Goal: Information Seeking & Learning: Compare options

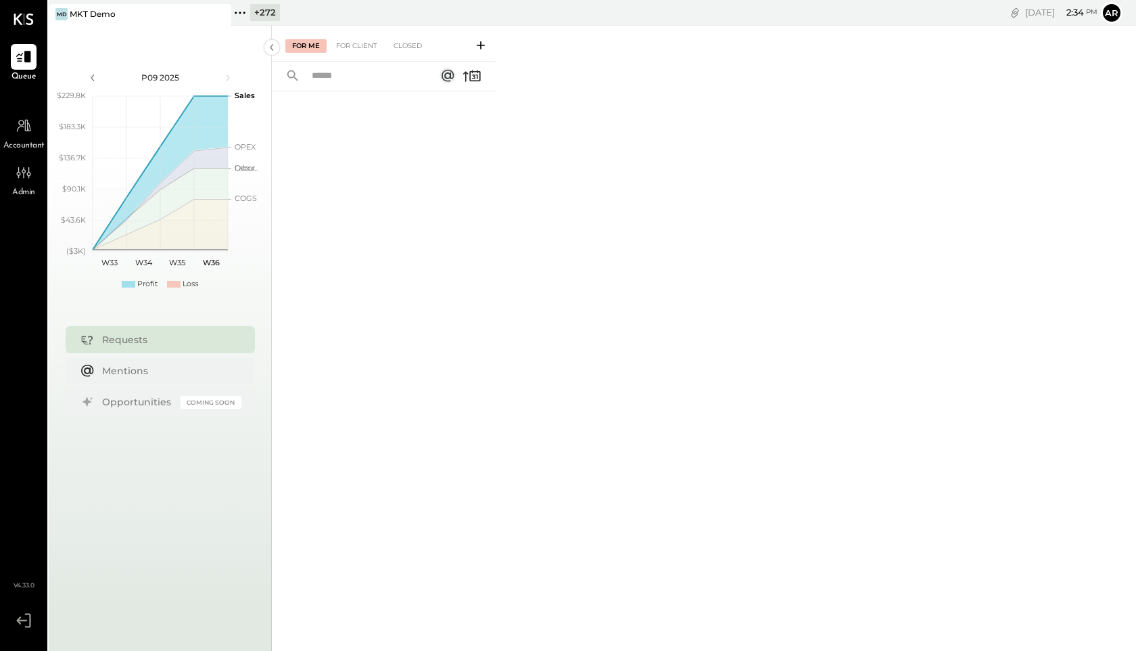
click at [571, 174] on div "For Me For Client Closed" at bounding box center [704, 336] width 864 height 621
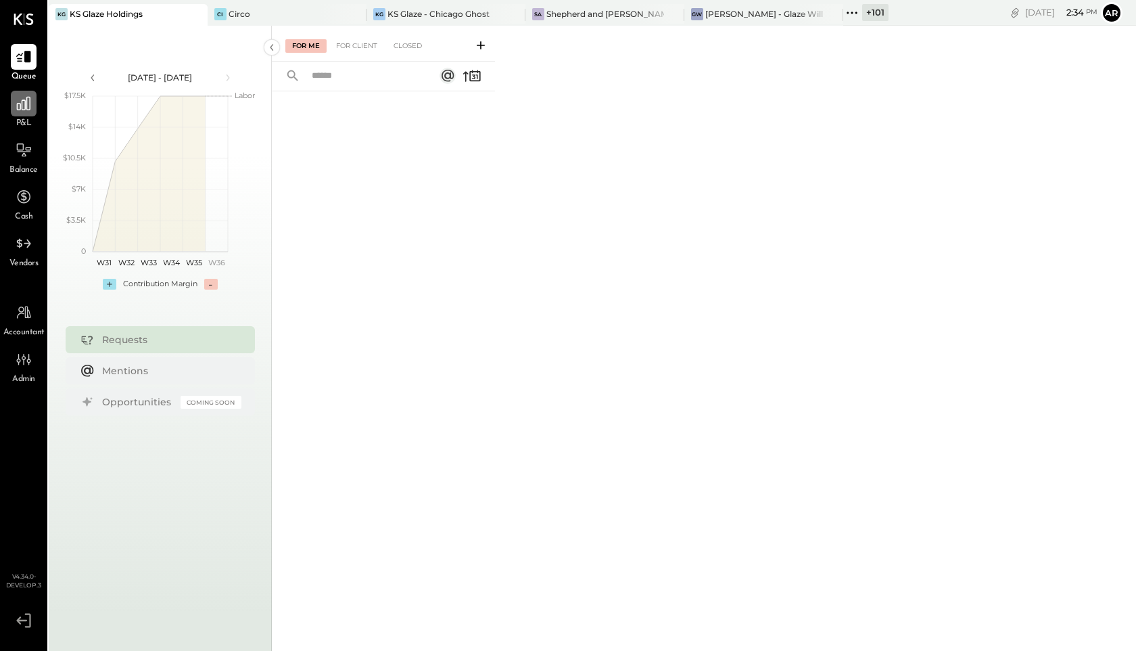
click at [30, 109] on icon at bounding box center [24, 104] width 14 height 14
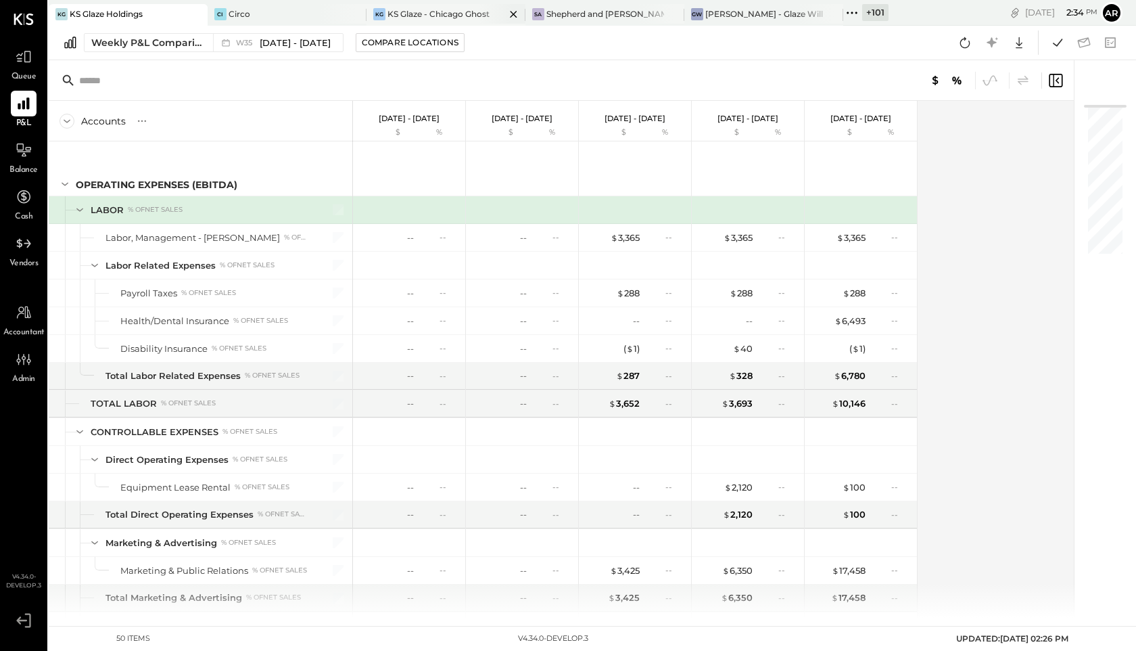
click at [421, 11] on div "KS Glaze - Chicago Ghost" at bounding box center [439, 13] width 102 height 11
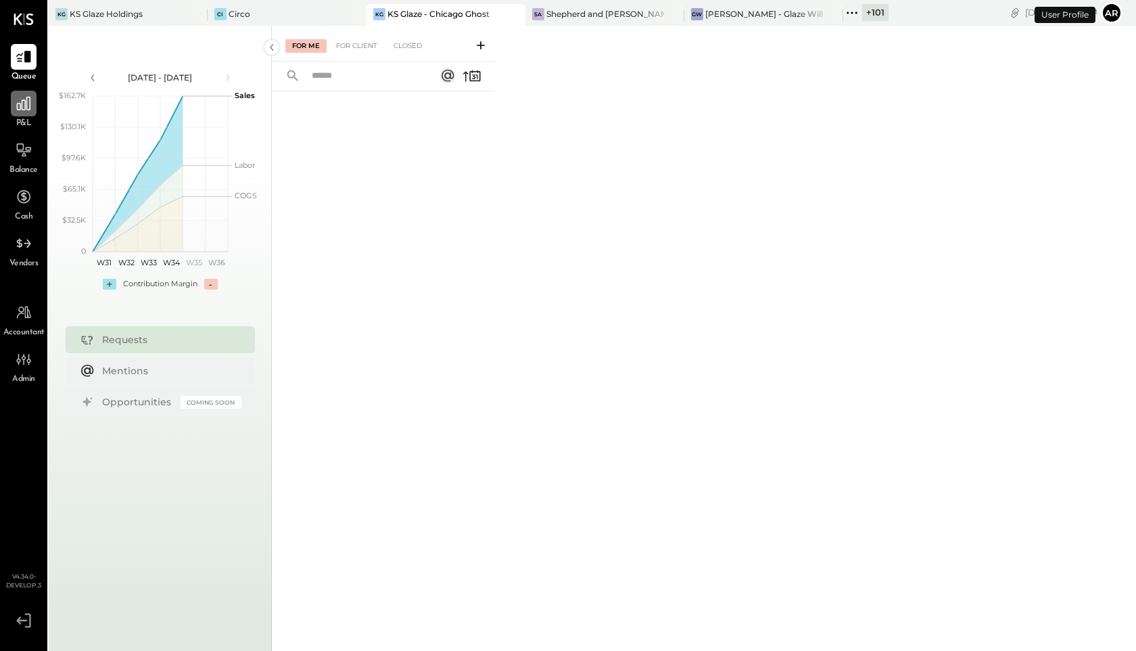
click at [29, 115] on div at bounding box center [24, 104] width 26 height 26
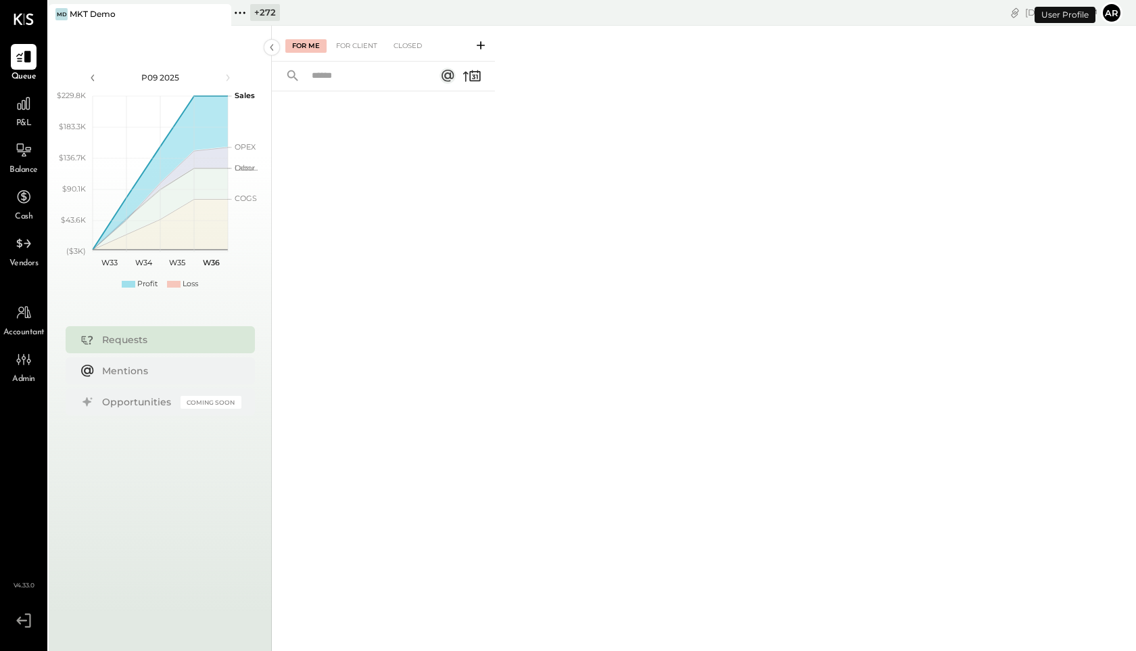
click at [246, 5] on icon at bounding box center [240, 13] width 18 height 18
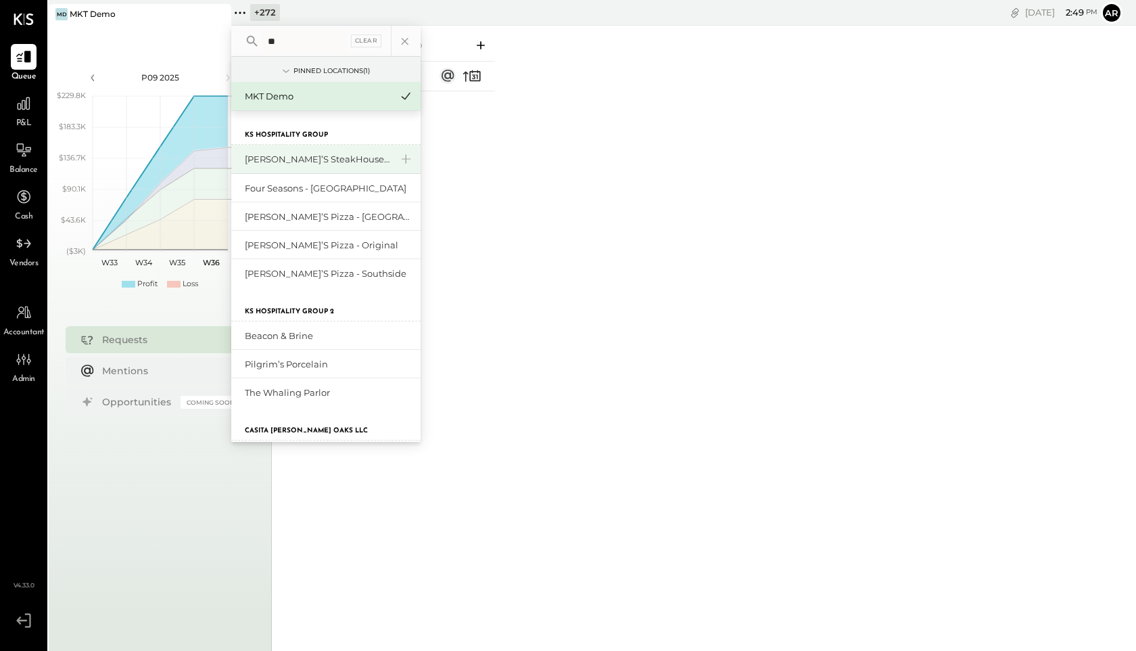
type input "**"
click at [296, 153] on div "Alex’s SteakHouse - LA" at bounding box center [318, 159] width 146 height 13
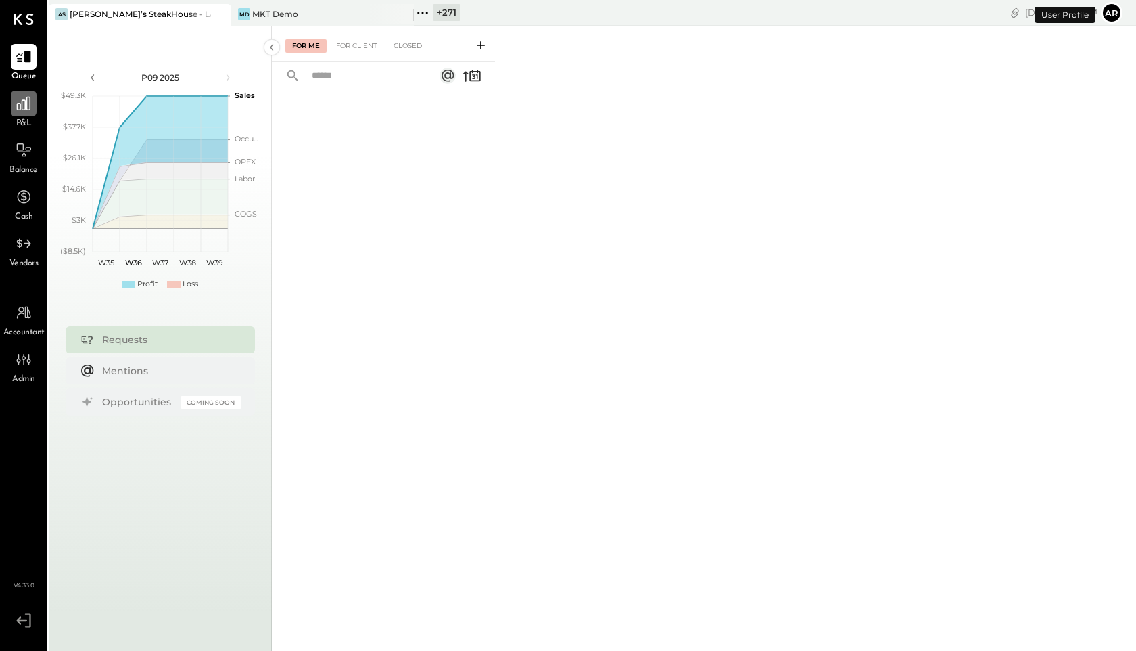
click at [32, 108] on div at bounding box center [24, 104] width 26 height 26
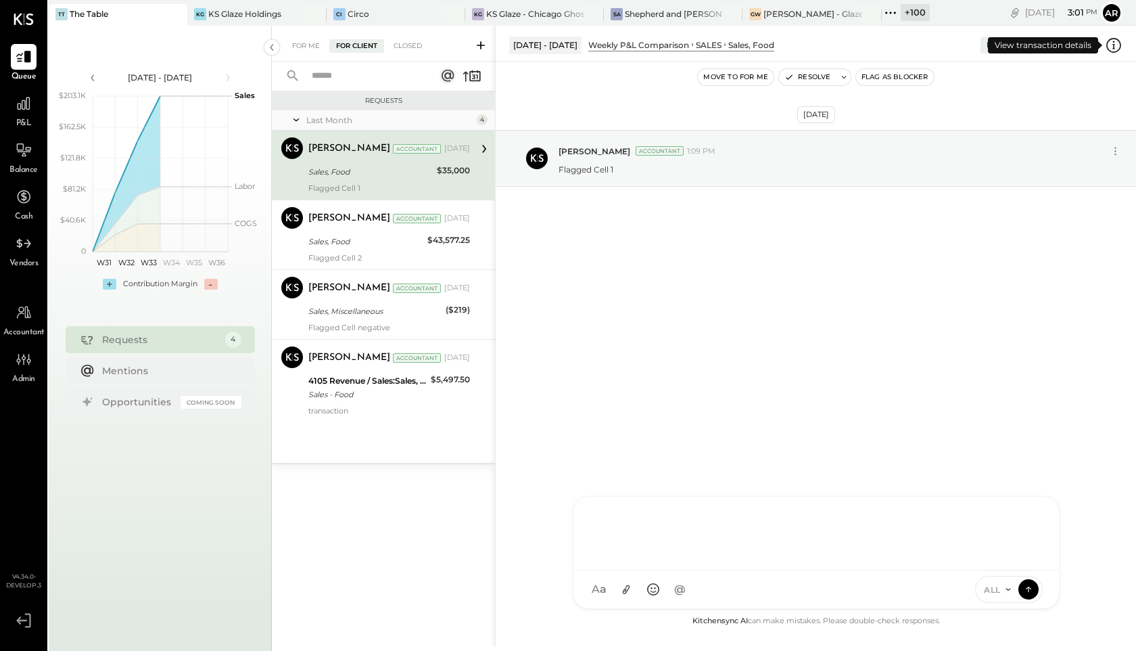
click at [1117, 44] on icon at bounding box center [1114, 46] width 18 height 18
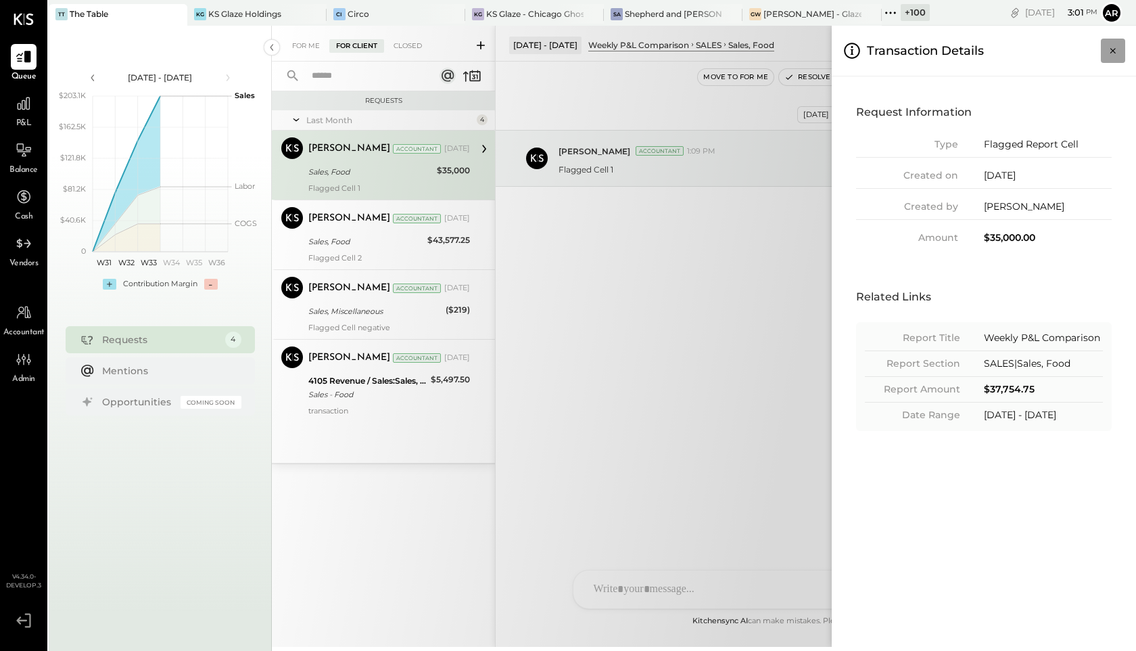
click at [1117, 51] on icon "Close panel" at bounding box center [1113, 51] width 14 height 14
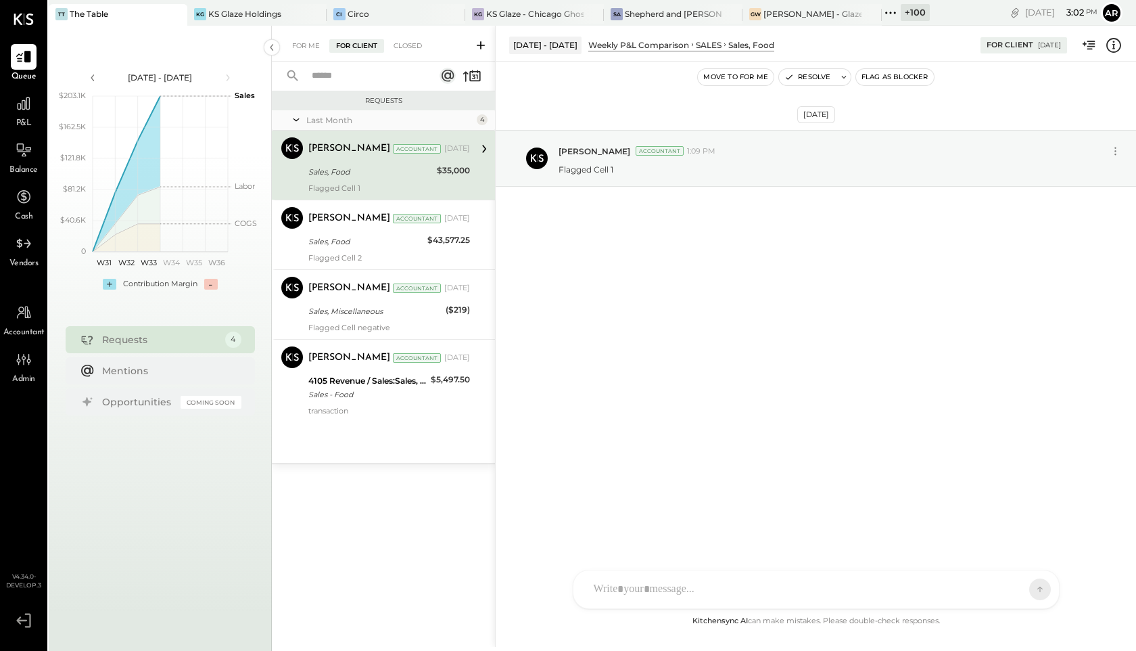
click at [1115, 43] on icon at bounding box center [1114, 46] width 18 height 18
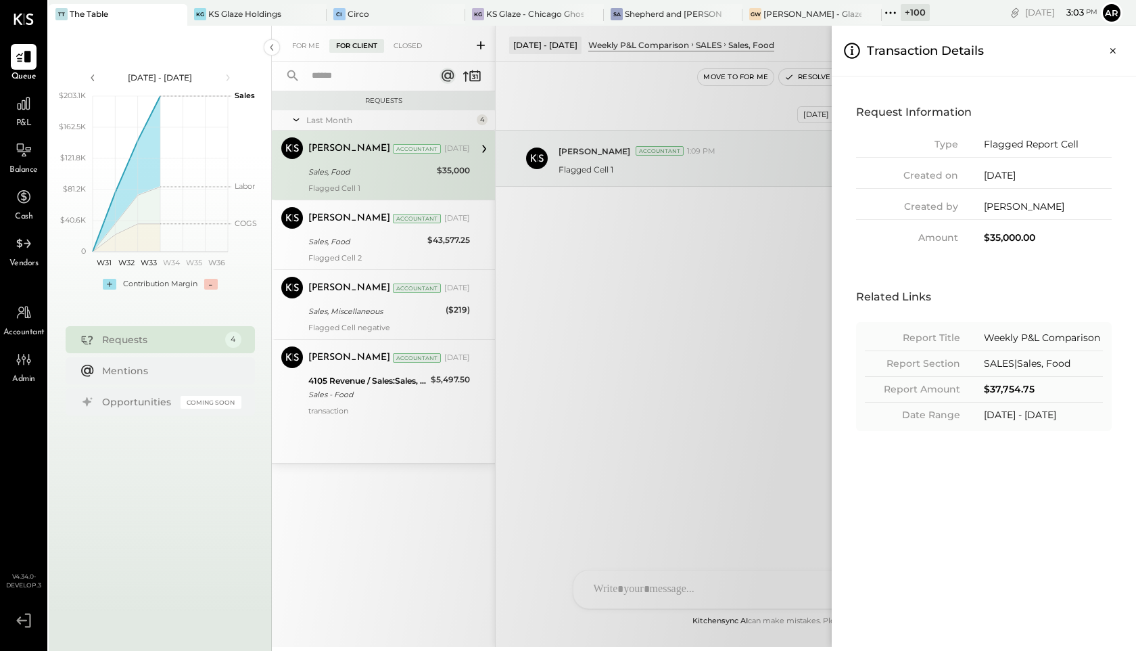
click at [1127, 50] on div "Transaction Details" at bounding box center [984, 51] width 304 height 51
click at [1110, 50] on icon "Close panel" at bounding box center [1113, 51] width 14 height 14
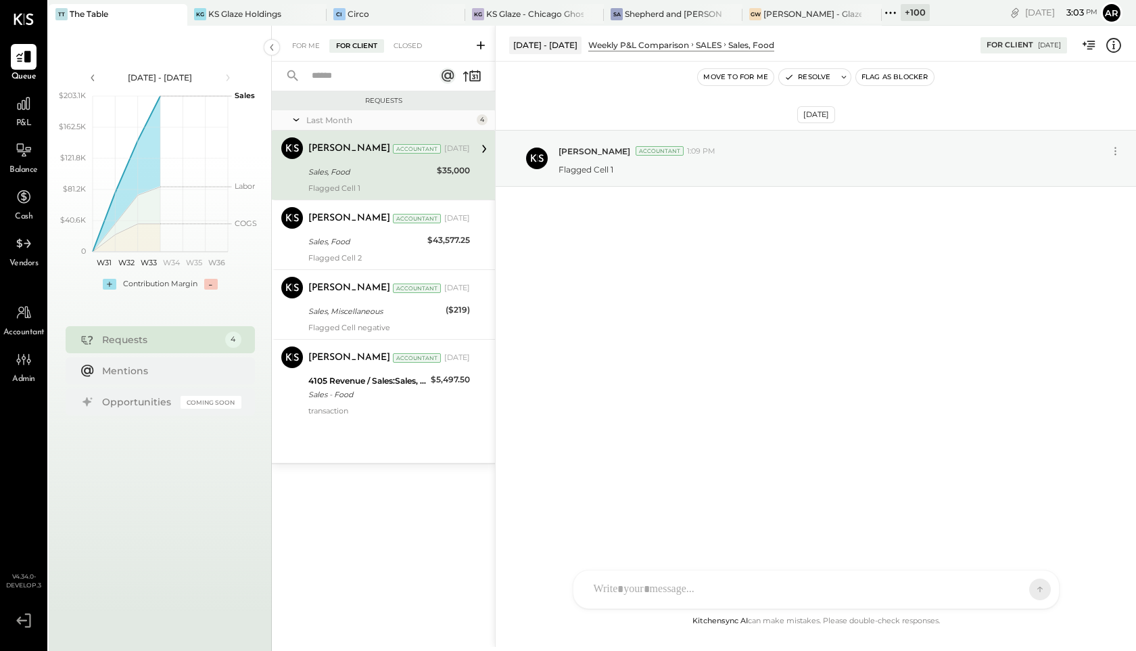
click at [796, 588] on div at bounding box center [817, 589] width 486 height 38
click at [773, 430] on div "Aug 22nd, 2025 Archie Grace Accountant 1:09 PM Flagged Cell 1" at bounding box center [816, 337] width 640 height 551
click at [718, 587] on div at bounding box center [817, 589] width 486 height 38
click at [710, 423] on div "Aug 22nd, 2025 Archie Grace Accountant 1:09 PM Flagged Cell 1" at bounding box center [816, 337] width 640 height 551
click at [409, 47] on div "Closed" at bounding box center [408, 46] width 42 height 14
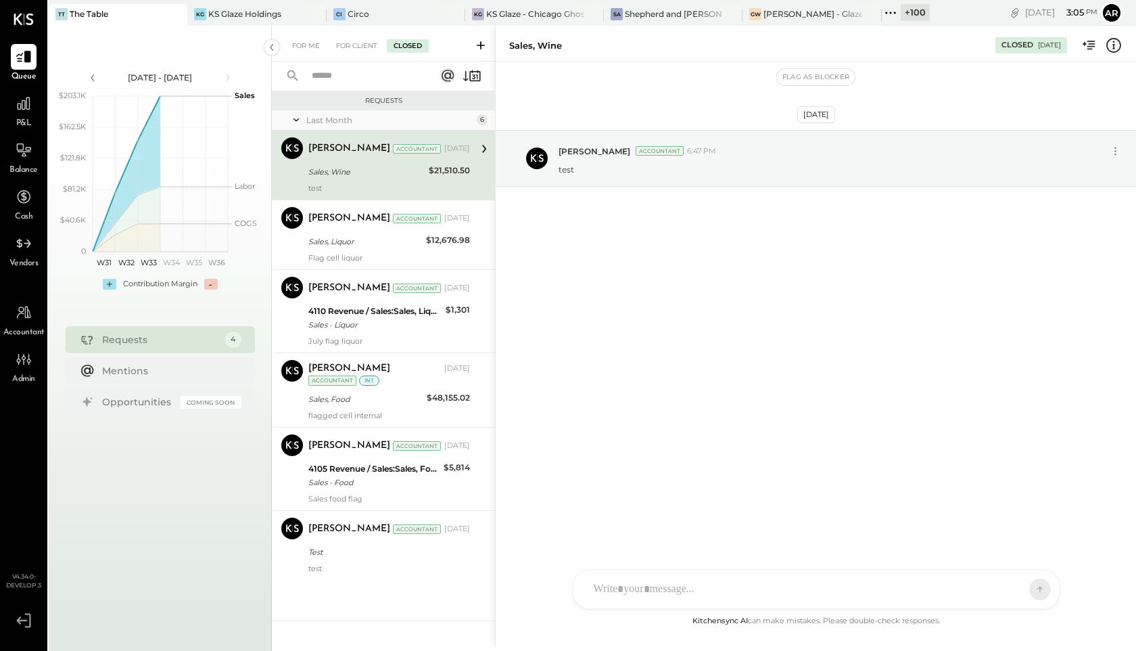
click at [722, 594] on div "AL Alex Lareo S Santa JP Juan Pacheco AT Archie Test User ST Santa Test ND Nico…" at bounding box center [816, 588] width 487 height 39
click at [1010, 588] on icon at bounding box center [1008, 589] width 5 height 2
click at [1010, 588] on icon at bounding box center [1008, 589] width 11 height 11
click at [1010, 588] on icon at bounding box center [1008, 589] width 5 height 2
click at [662, 538] on div at bounding box center [816, 532] width 459 height 54
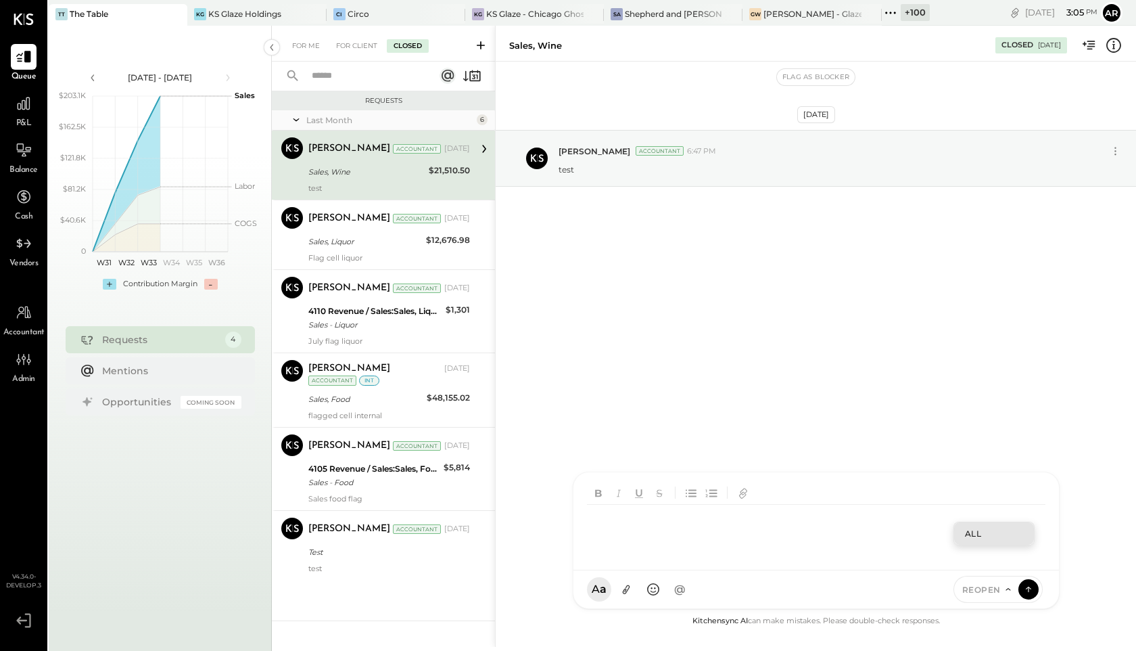
click at [1003, 590] on icon at bounding box center [1008, 589] width 11 height 11
click at [995, 593] on span "REOPEN" at bounding box center [981, 589] width 39 height 11
click at [356, 47] on div "For Client" at bounding box center [356, 46] width 55 height 14
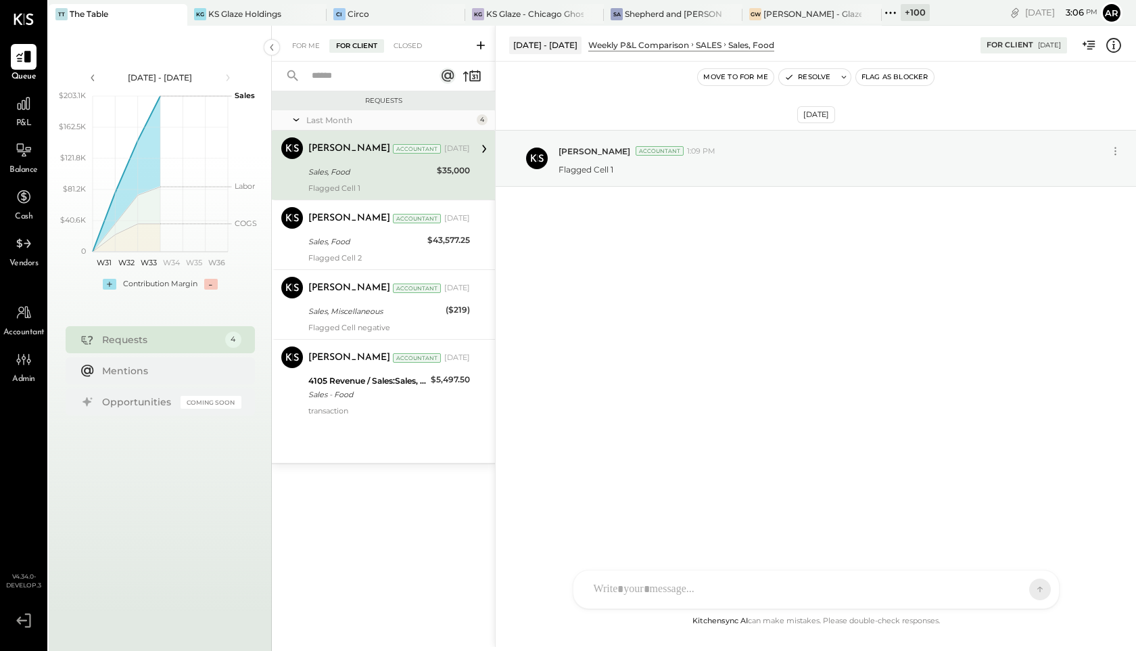
click at [935, 595] on div "AL Alex Lareo S Santa JP Juan Pacheco AT Archie Test User ST Santa Test ND Nico…" at bounding box center [816, 588] width 487 height 39
click at [1000, 592] on span "ALL" at bounding box center [992, 589] width 17 height 11
click at [994, 553] on div "INTERNAL" at bounding box center [1016, 555] width 80 height 22
click at [994, 589] on span "INTERNAL" at bounding box center [978, 589] width 46 height 11
click at [985, 535] on div "ALL" at bounding box center [987, 533] width 80 height 22
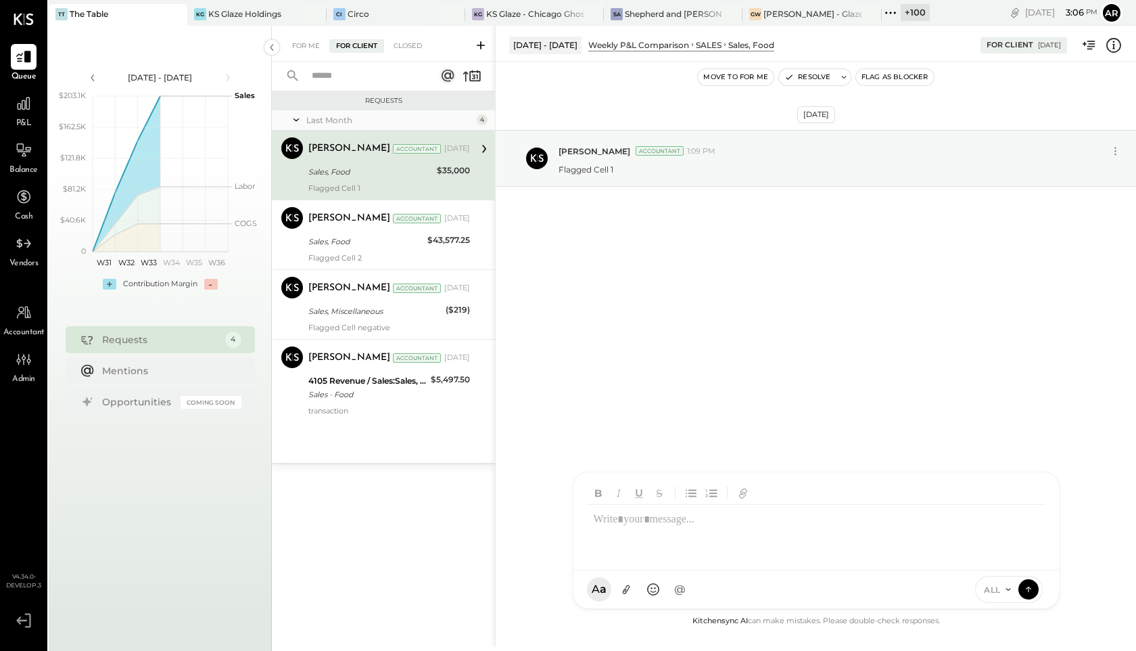
click at [477, 50] on icon at bounding box center [481, 46] width 14 height 14
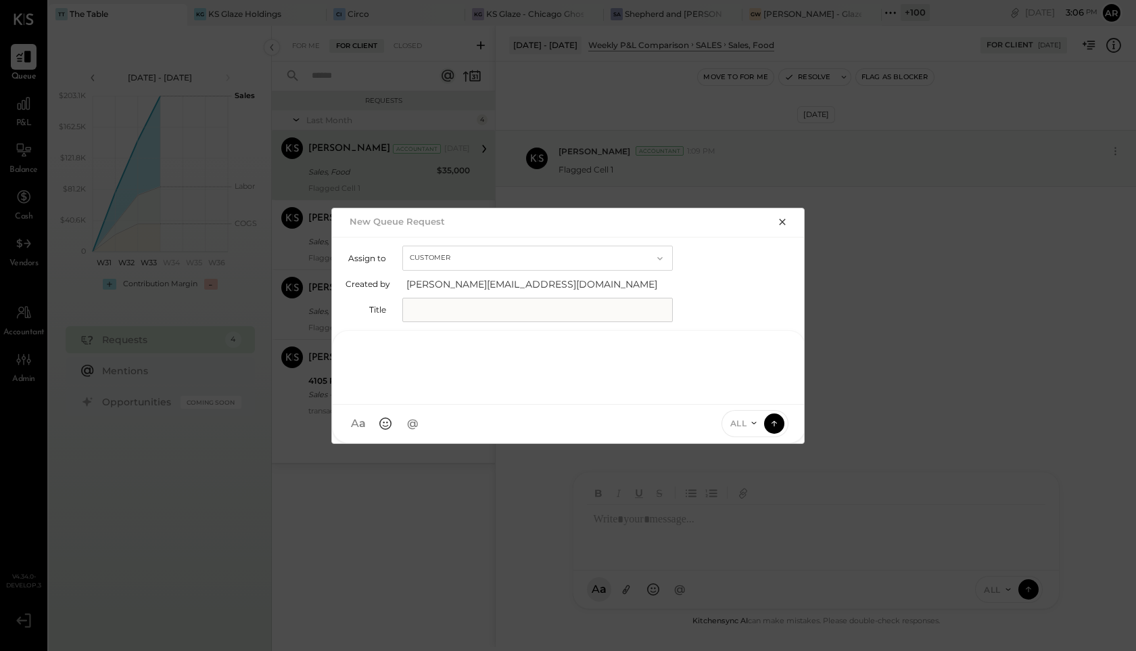
click at [753, 421] on icon at bounding box center [754, 422] width 11 height 11
click at [434, 390] on div at bounding box center [568, 366] width 445 height 54
click at [470, 251] on button "Customer" at bounding box center [537, 258] width 271 height 25
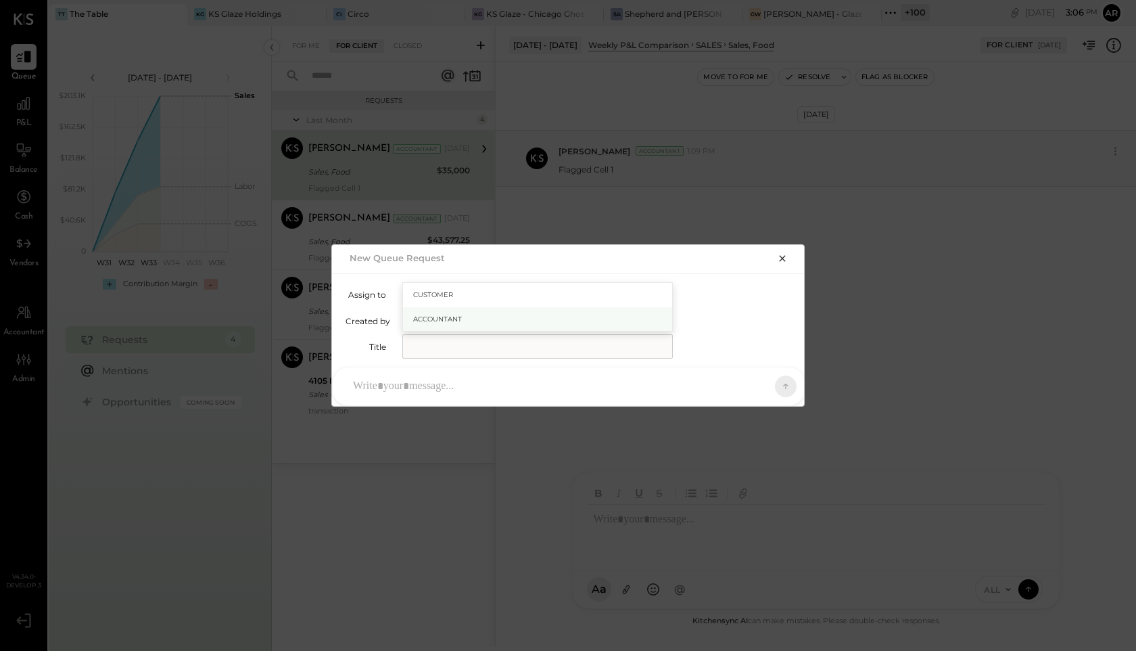
click at [465, 316] on div "Accountant" at bounding box center [537, 319] width 269 height 24
click at [502, 294] on button "Accountant" at bounding box center [537, 294] width 271 height 25
click at [500, 314] on div "Accountant" at bounding box center [537, 319] width 269 height 24
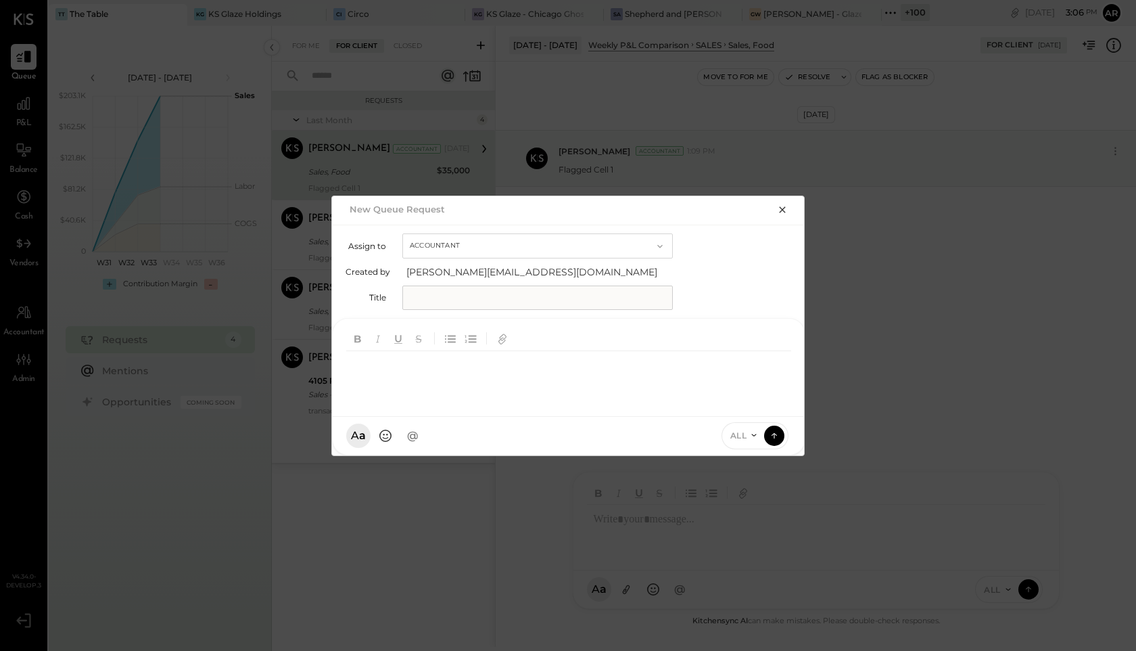
click at [741, 381] on div at bounding box center [568, 378] width 445 height 54
click at [749, 434] on icon at bounding box center [754, 434] width 11 height 11
click at [743, 402] on div "INTERNAL" at bounding box center [762, 402] width 80 height 22
click at [751, 434] on icon at bounding box center [753, 435] width 5 height 2
click at [716, 381] on div "ALL" at bounding box center [733, 380] width 80 height 22
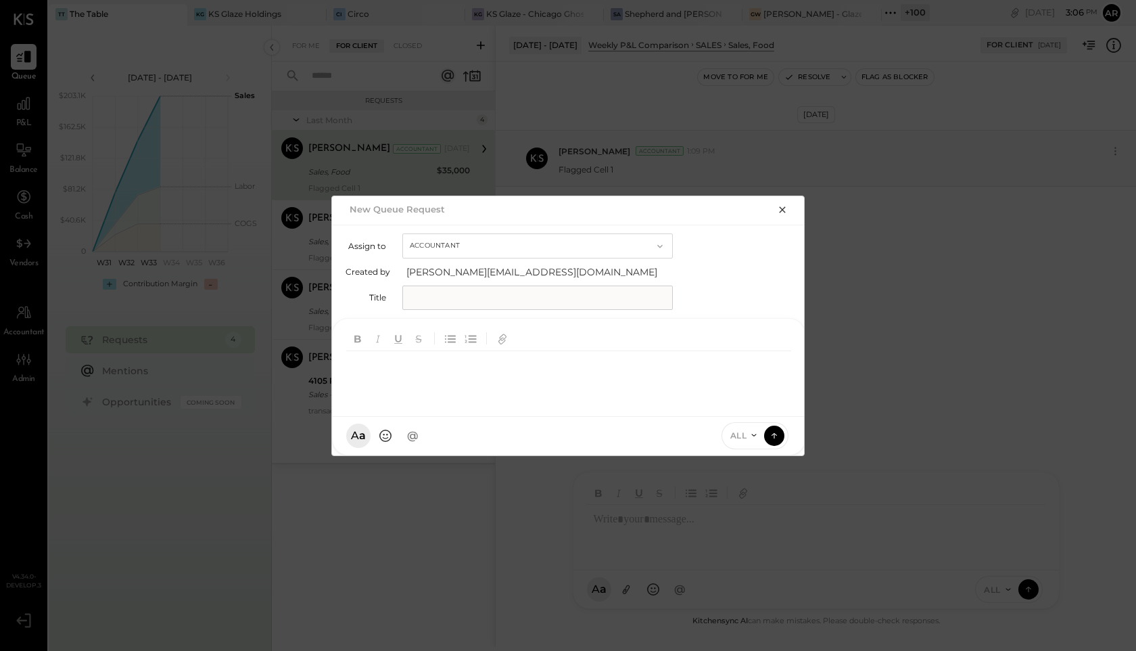
click at [472, 421] on div "A a @ Use Shift + Return to send the message ALL" at bounding box center [569, 436] width 472 height 38
click at [568, 253] on button "Accountant" at bounding box center [537, 245] width 271 height 25
click at [532, 285] on input "text" at bounding box center [537, 297] width 271 height 24
click at [534, 248] on button "Accountant" at bounding box center [537, 245] width 271 height 25
click at [534, 264] on div "Accountant" at bounding box center [537, 270] width 269 height 24
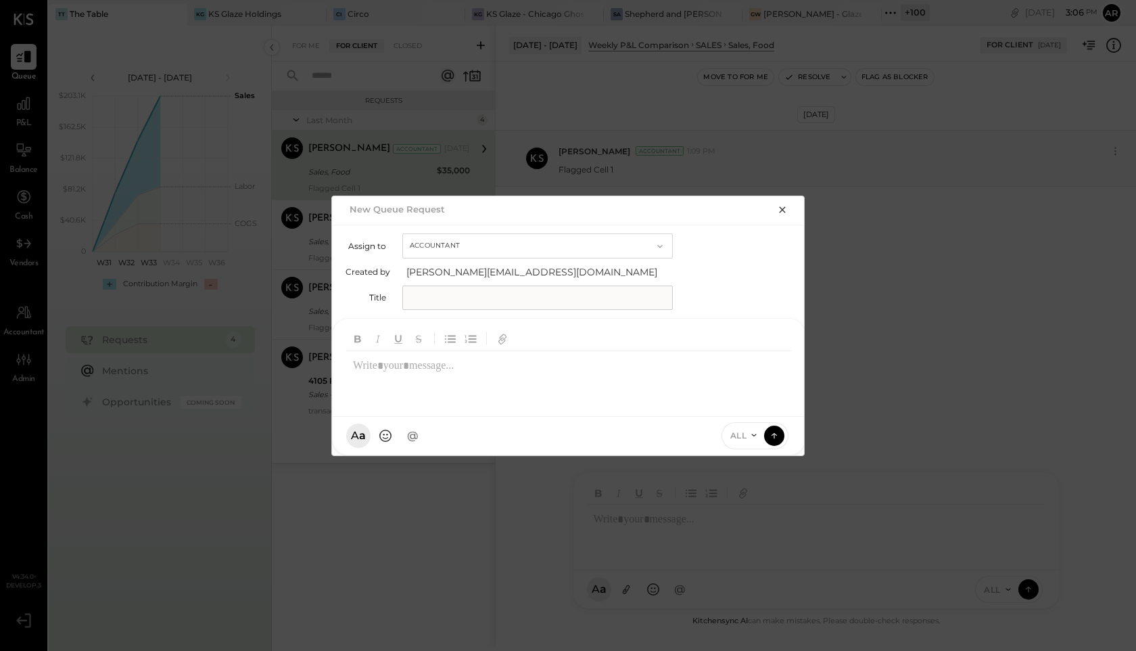
click at [746, 435] on span "ALL" at bounding box center [738, 434] width 17 height 11
click at [471, 243] on button "Accountant" at bounding box center [537, 245] width 271 height 25
click at [466, 243] on div "Customer" at bounding box center [537, 246] width 269 height 24
click at [749, 432] on icon at bounding box center [754, 434] width 11 height 11
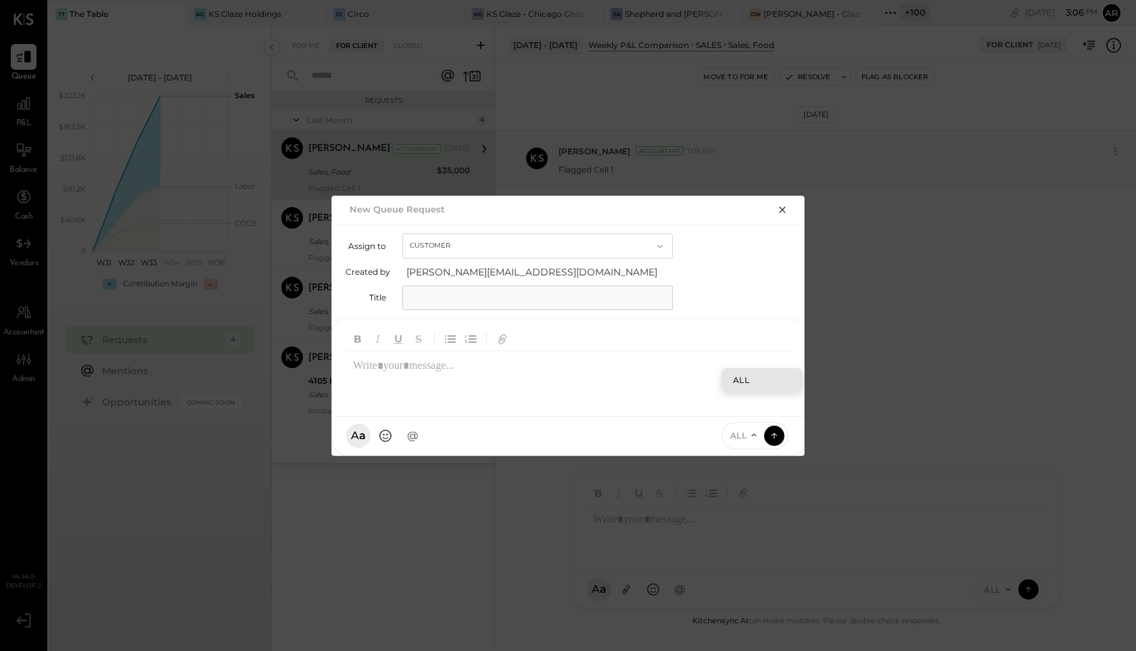
click at [599, 381] on div at bounding box center [568, 378] width 445 height 54
click at [755, 444] on div "ALL" at bounding box center [756, 435] width 68 height 27
click at [751, 434] on icon at bounding box center [754, 434] width 11 height 11
click at [785, 202] on button "button" at bounding box center [782, 209] width 19 height 15
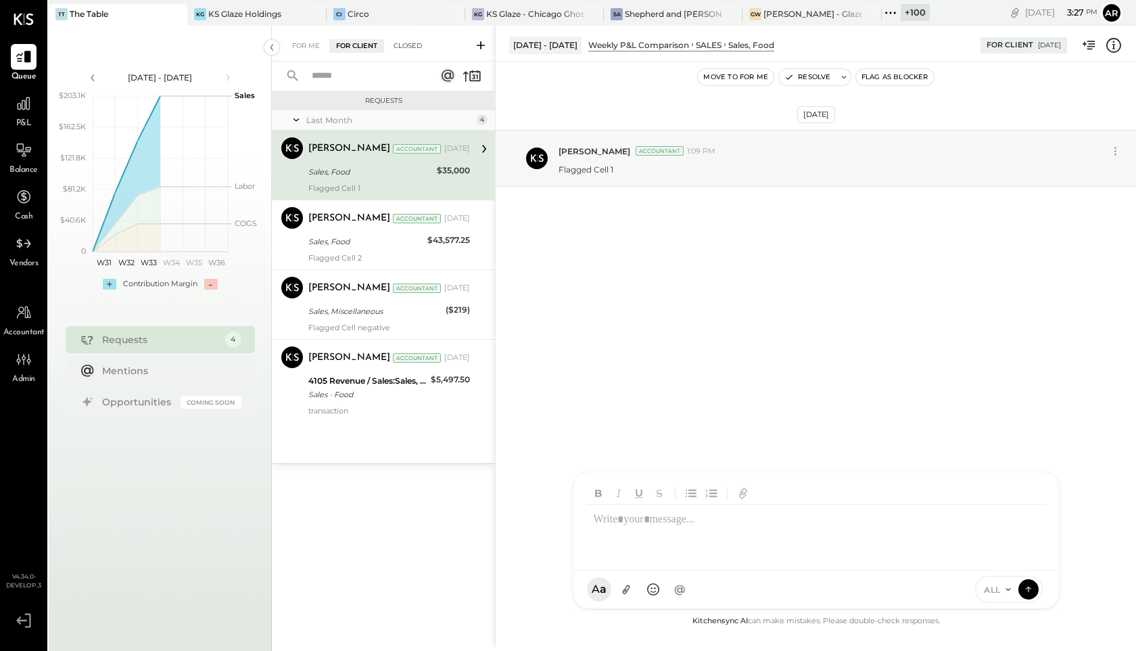
click at [402, 43] on div "Closed" at bounding box center [408, 46] width 42 height 14
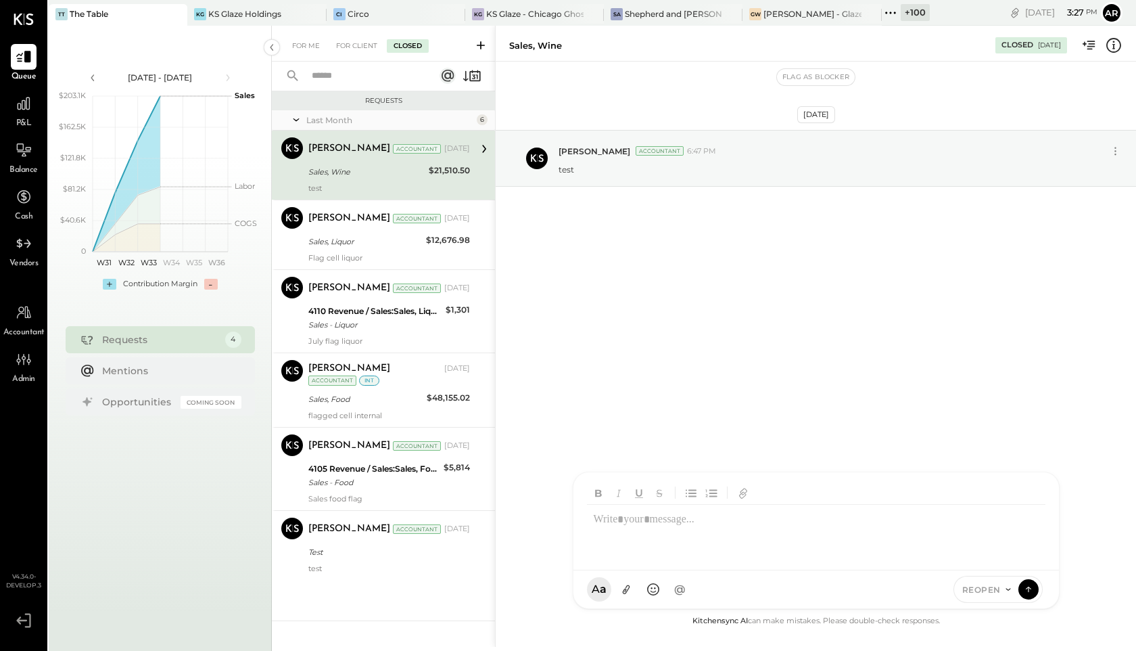
click at [985, 591] on span "REOPEN" at bounding box center [981, 589] width 39 height 11
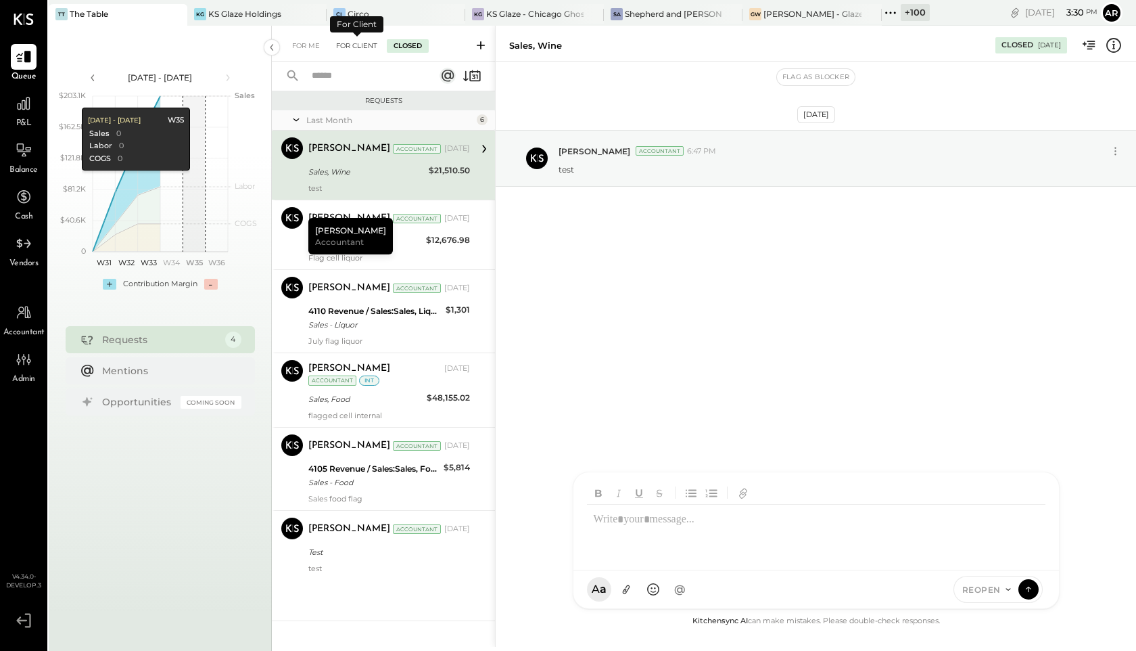
click at [356, 47] on div "For Client" at bounding box center [356, 46] width 55 height 14
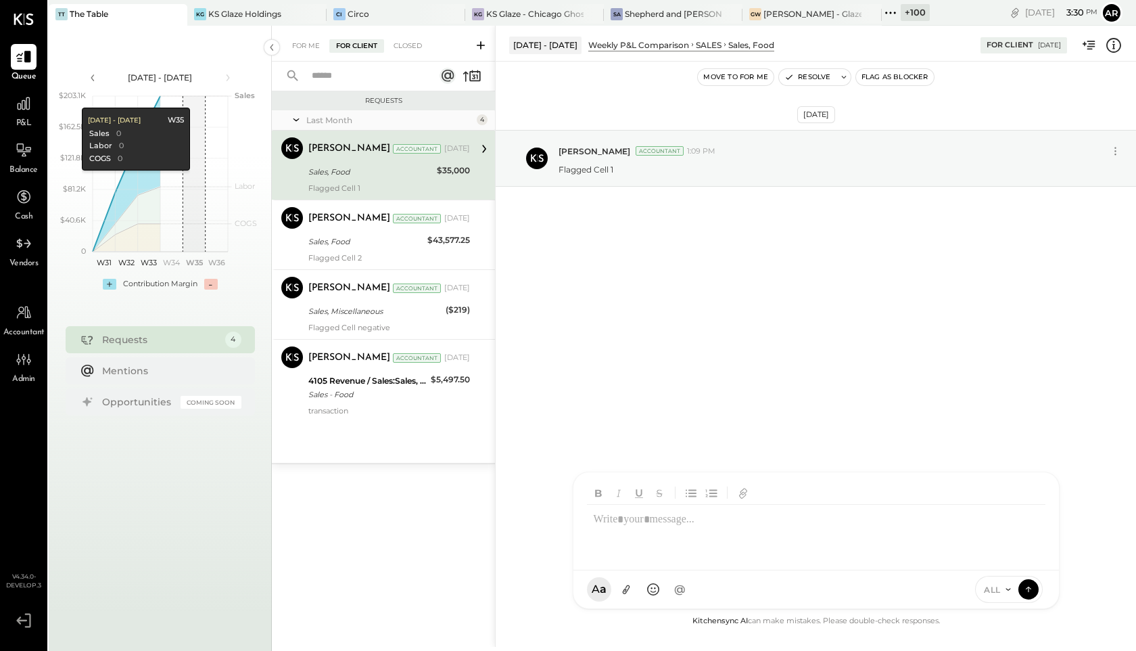
click at [998, 586] on span "ALL" at bounding box center [992, 589] width 17 height 11
click at [984, 557] on div "INTERNAL" at bounding box center [1016, 555] width 80 height 22
click at [818, 551] on div at bounding box center [816, 532] width 459 height 54
drag, startPoint x: 648, startPoint y: 526, endPoint x: 638, endPoint y: 526, distance: 9.5
click at [639, 526] on div "***" at bounding box center [816, 532] width 459 height 54
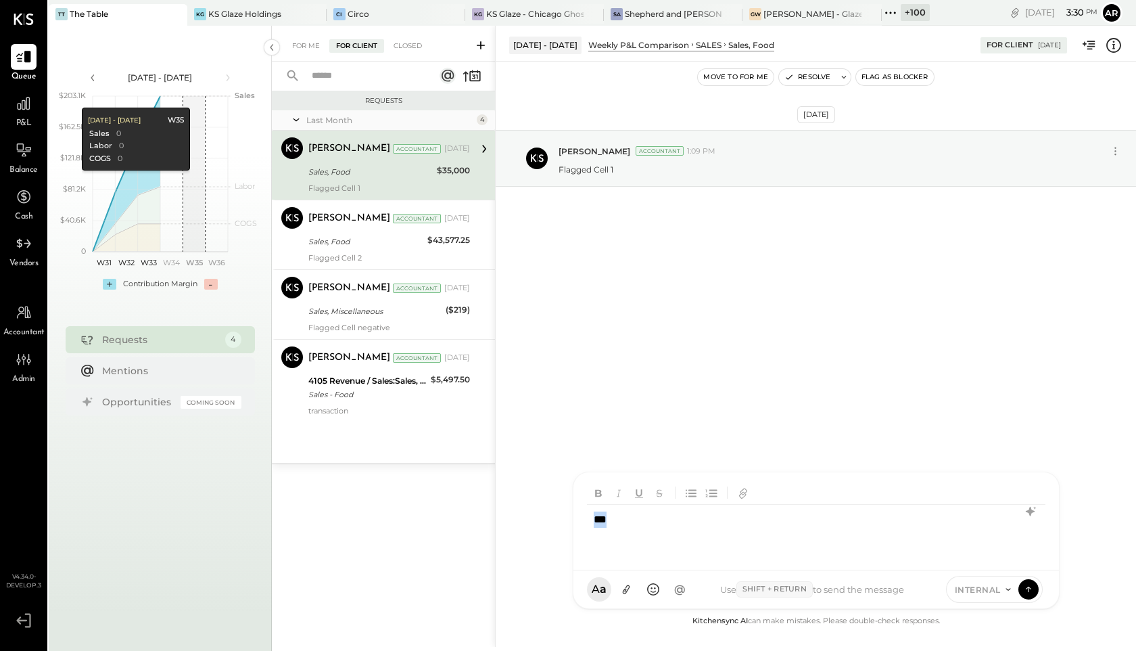
drag, startPoint x: 638, startPoint y: 526, endPoint x: 545, endPoint y: 526, distance: 93.3
click at [545, 526] on div "Aug 13 - 19, 2025 Weekly P&L Comparison SALES Sales, Food For Client 08/22/2025…" at bounding box center [815, 336] width 641 height 621
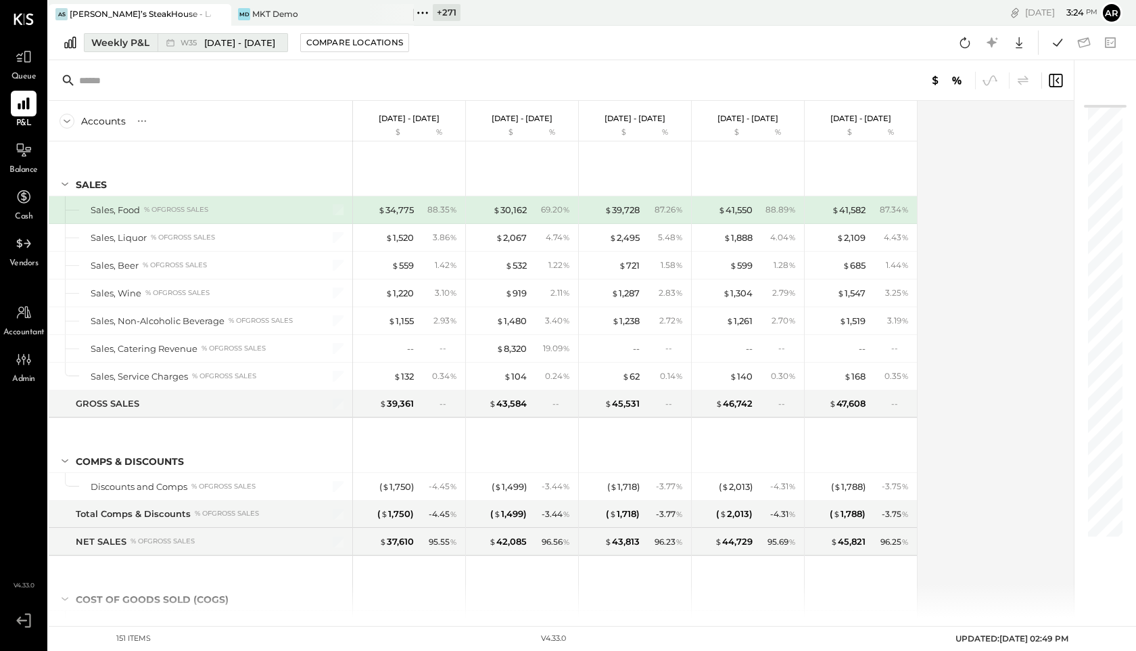
click at [222, 41] on span "[DATE] - [DATE]" at bounding box center [239, 43] width 71 height 13
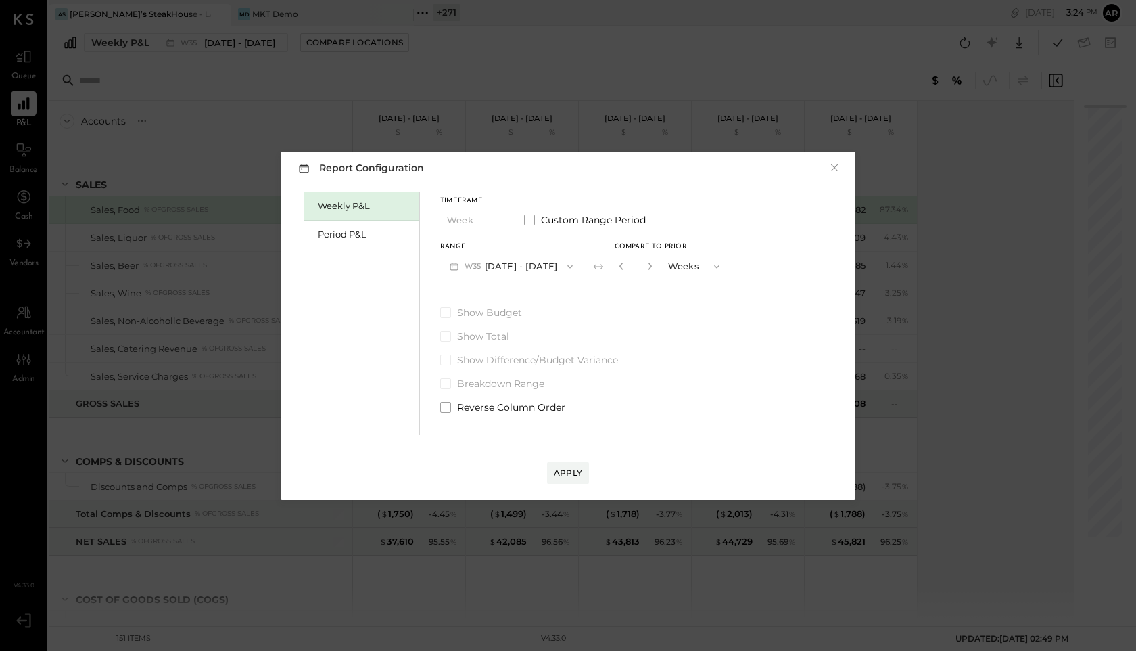
click at [383, 78] on div "Report Configuration × Weekly P&L Period P&L Timeframe Week Custom Range Period…" at bounding box center [568, 325] width 1136 height 651
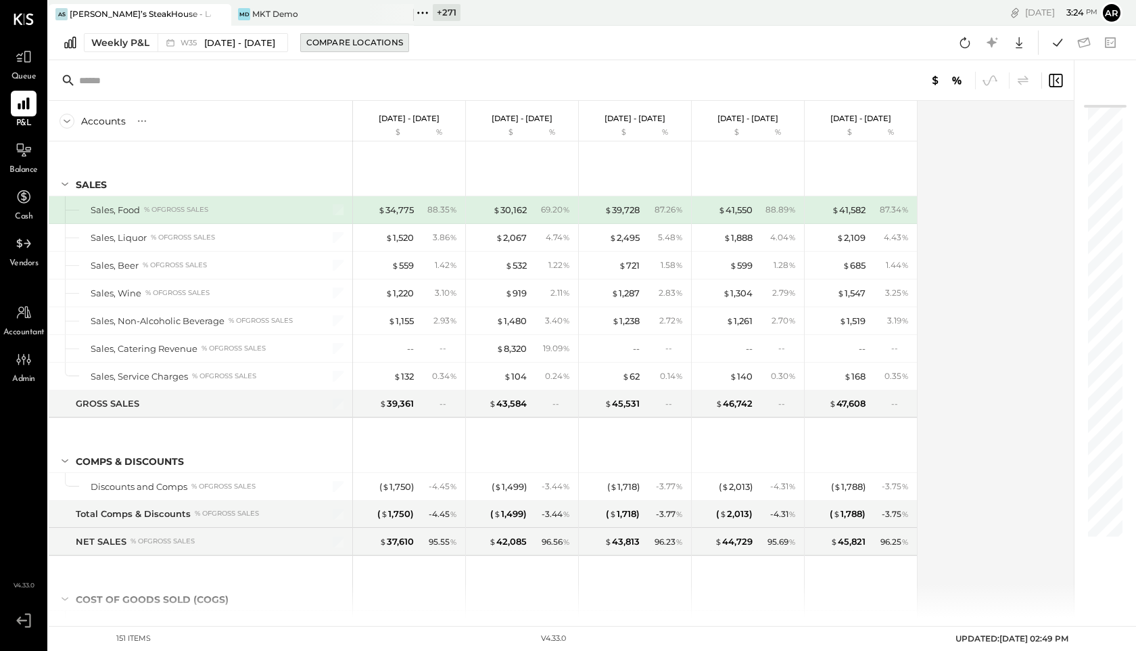
click at [360, 45] on div "Compare Locations" at bounding box center [354, 42] width 97 height 11
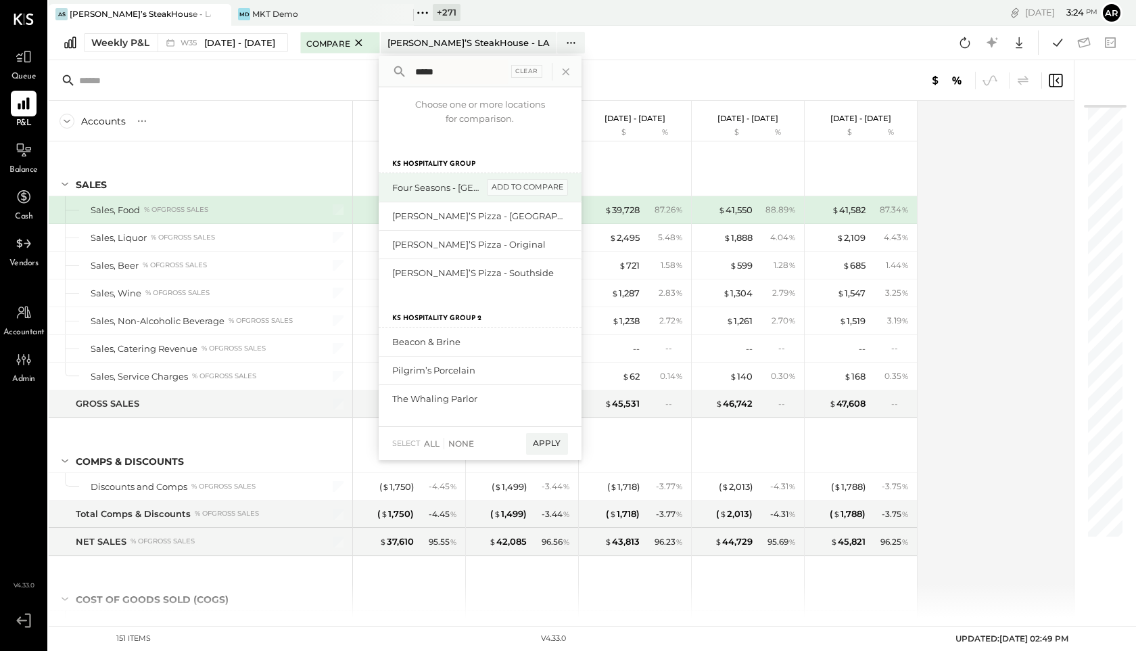
type input "*****"
click at [509, 183] on div "add to compare" at bounding box center [527, 187] width 81 height 16
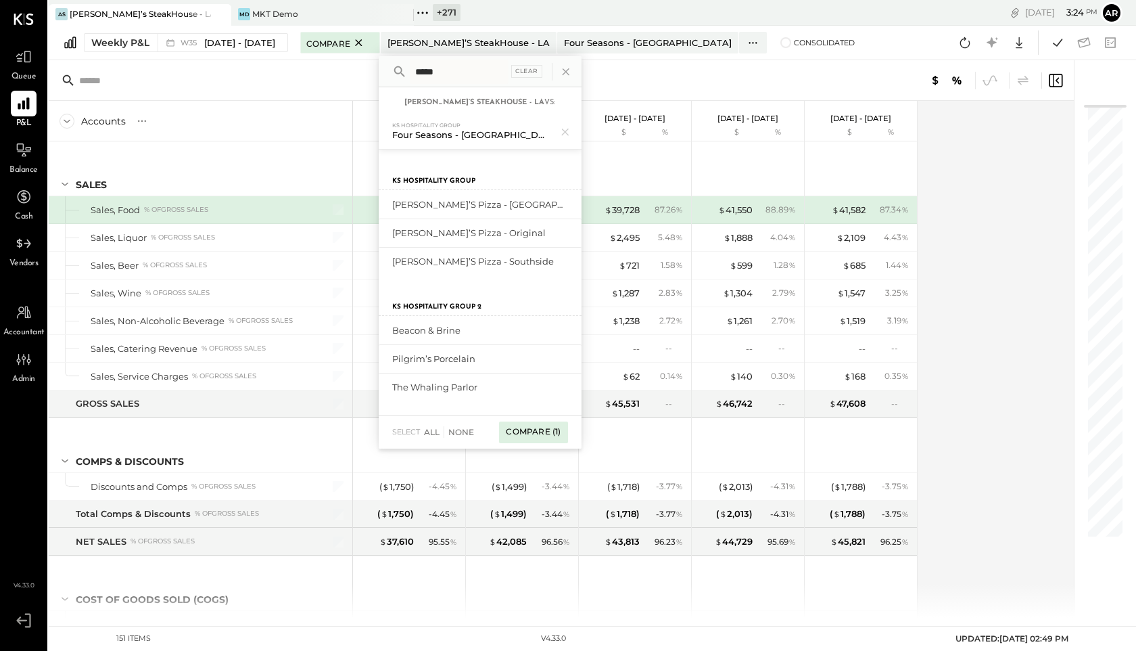
click at [523, 428] on div "Compare (1)" at bounding box center [533, 432] width 68 height 22
